Goal: Check status: Check status

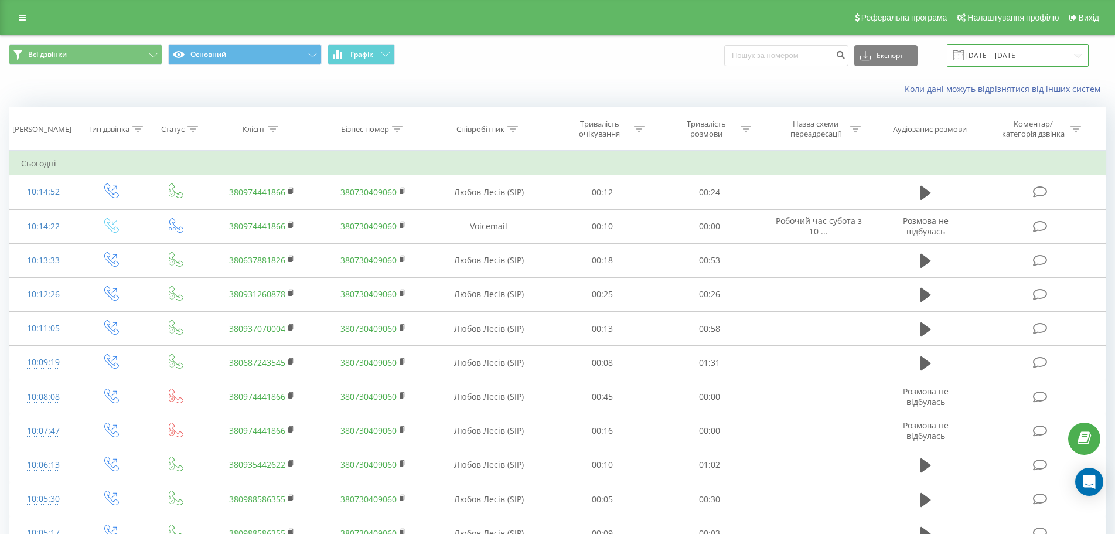
click at [1001, 44] on input "[DATE] - [DATE]" at bounding box center [1017, 55] width 142 height 23
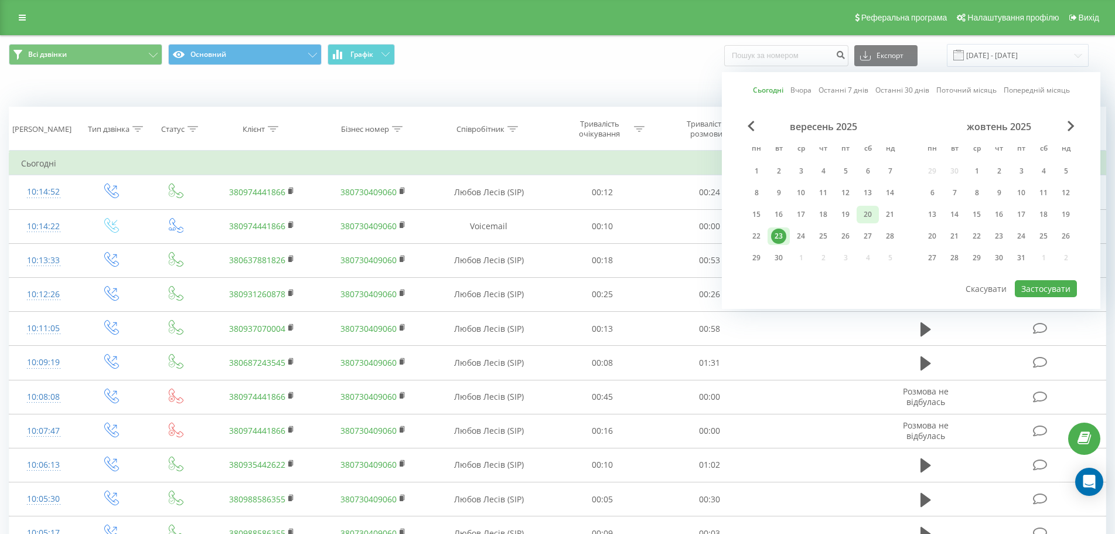
click at [871, 207] on div "20" at bounding box center [867, 214] width 15 height 15
click at [1038, 284] on button "Застосувати" at bounding box center [1045, 288] width 62 height 17
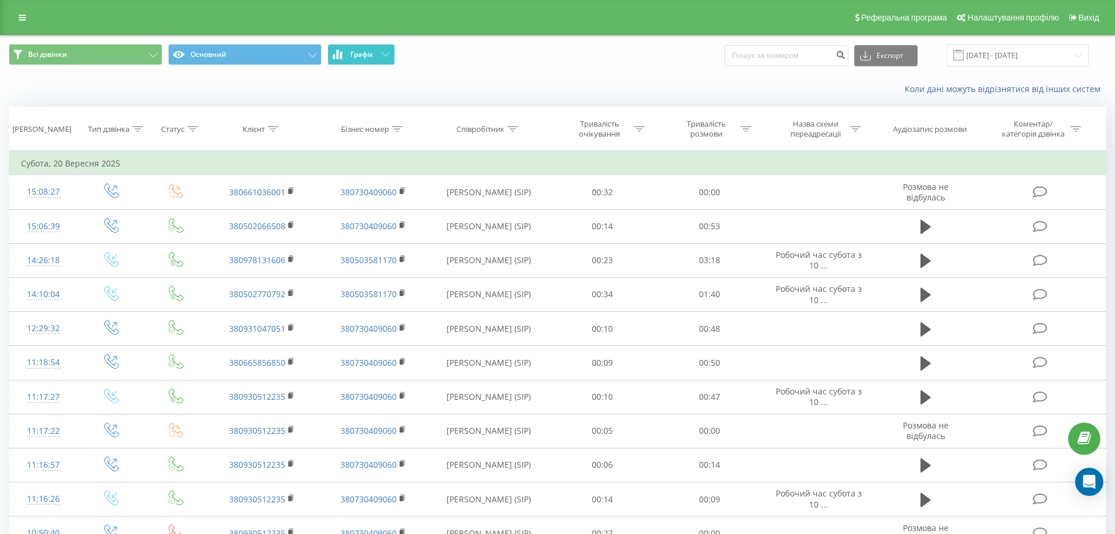
click at [371, 50] on span "Графік" at bounding box center [361, 54] width 23 height 8
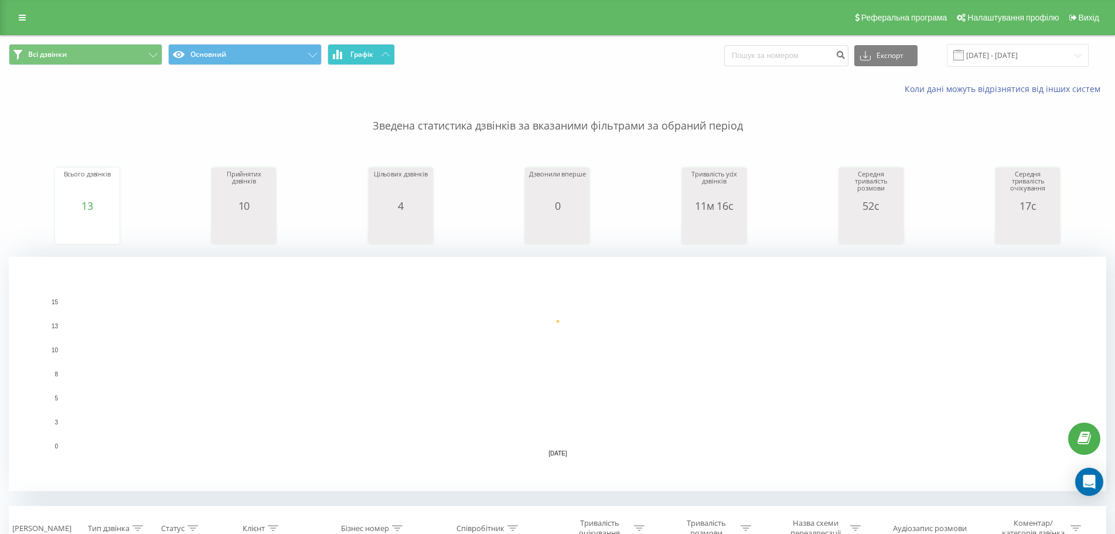
click at [371, 50] on span "Графік" at bounding box center [361, 54] width 23 height 8
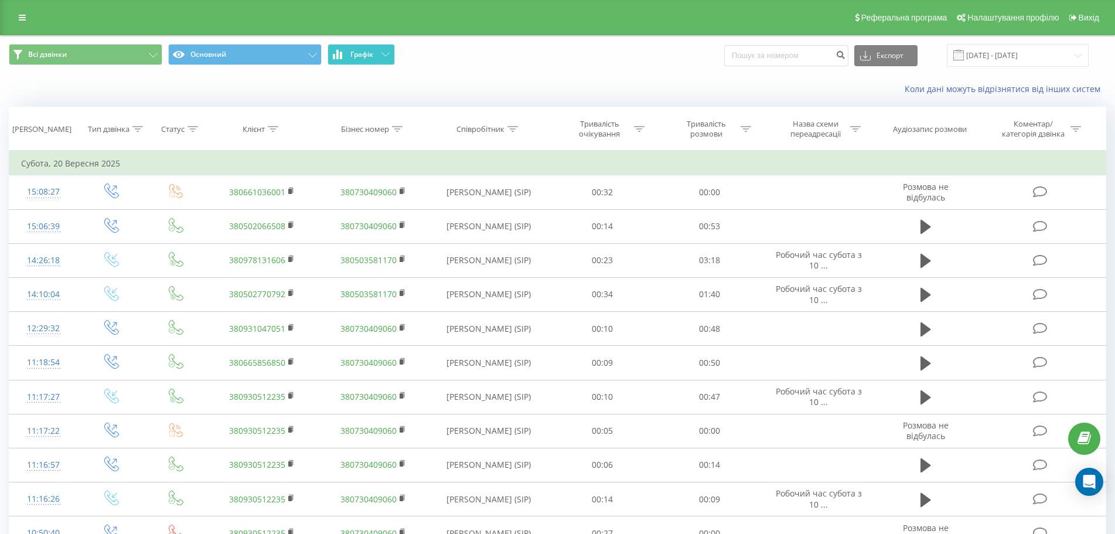
click at [379, 50] on button "Графік" at bounding box center [360, 54] width 67 height 21
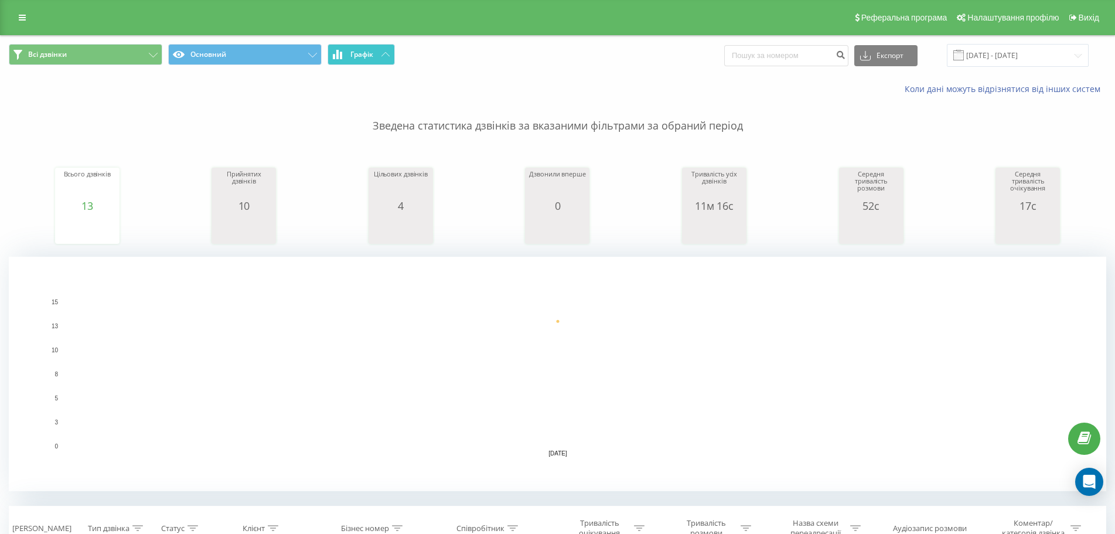
click at [379, 50] on button "Графік" at bounding box center [360, 54] width 67 height 21
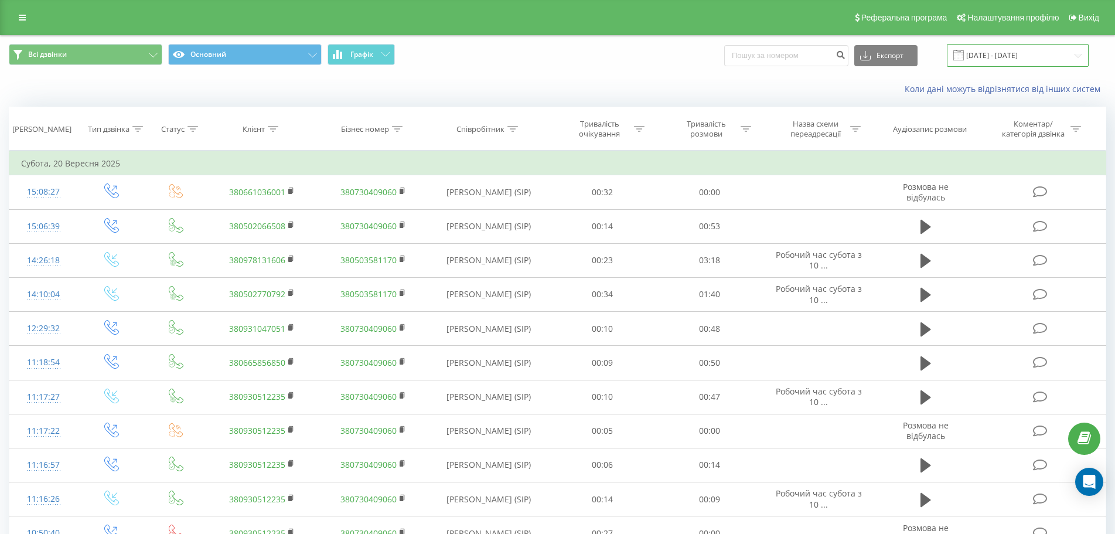
click at [989, 57] on input "[DATE] - [DATE]" at bounding box center [1017, 55] width 142 height 23
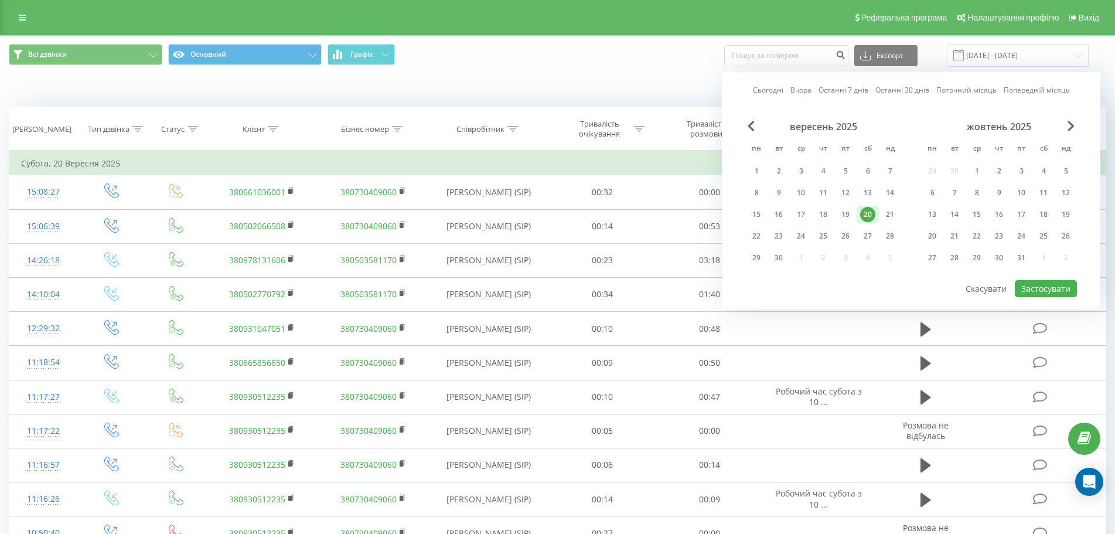
click at [762, 89] on link "Сьогодні" at bounding box center [768, 89] width 30 height 11
click at [1057, 293] on button "Застосувати" at bounding box center [1045, 288] width 62 height 17
type input "[DATE] - [DATE]"
